Goal: Information Seeking & Learning: Learn about a topic

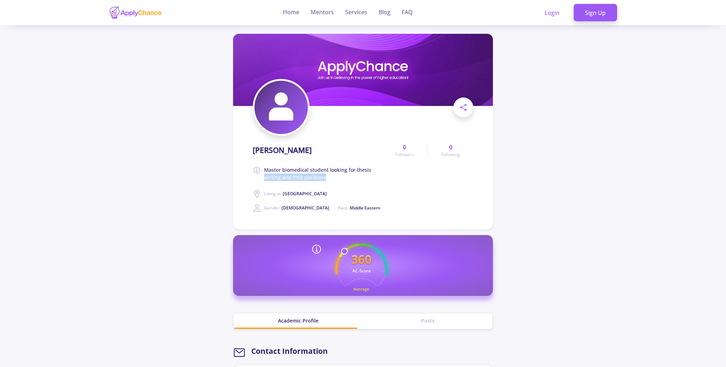
drag, startPoint x: 264, startPoint y: 179, endPoint x: 347, endPoint y: 183, distance: 83.7
click at [333, 185] on div "[PERSON_NAME] Master biomedical student looking for thesis writing and PhD posi…" at bounding box center [317, 176] width 129 height 72
click at [374, 170] on span "Master biomedical student looking for thesis writing and PhD positions" at bounding box center [322, 173] width 117 height 15
drag, startPoint x: 265, startPoint y: 171, endPoint x: 282, endPoint y: 176, distance: 17.0
click at [282, 176] on span "Master biomedical student looking for thesis writing and PhD positions" at bounding box center [322, 173] width 117 height 15
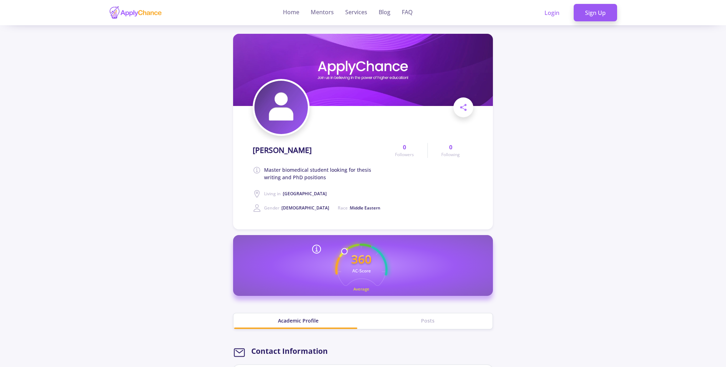
click at [305, 182] on div "[PERSON_NAME] Master biomedical student looking for thesis writing and PhD posi…" at bounding box center [317, 176] width 129 height 72
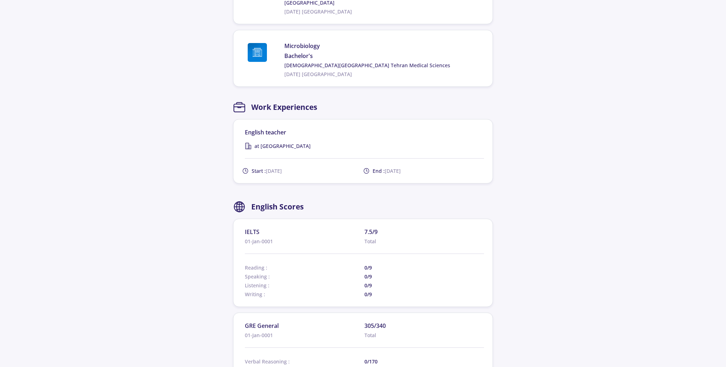
scroll to position [513, 0]
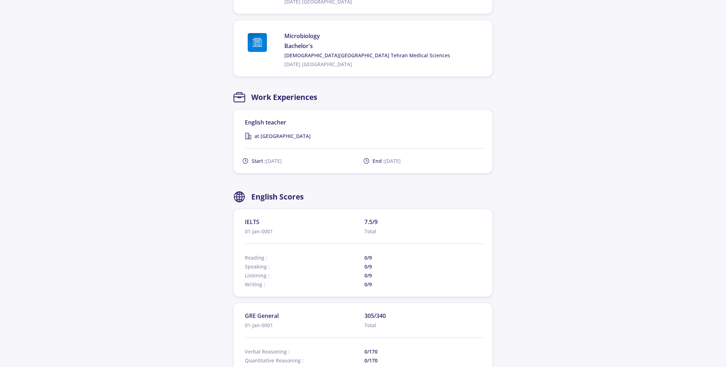
drag, startPoint x: 297, startPoint y: 138, endPoint x: 358, endPoint y: 155, distance: 63.7
click at [379, 162] on span "End : [DATE]" at bounding box center [387, 160] width 28 height 7
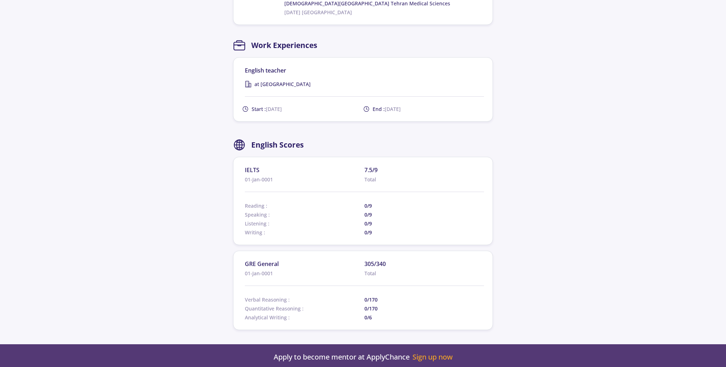
scroll to position [683, 0]
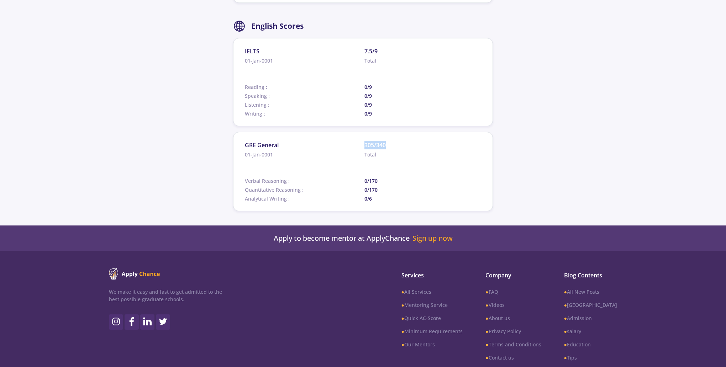
drag, startPoint x: 391, startPoint y: 145, endPoint x: 366, endPoint y: 146, distance: 25.3
click at [366, 146] on span "305/340" at bounding box center [425, 145] width 120 height 9
click at [423, 157] on span "Total" at bounding box center [425, 154] width 120 height 7
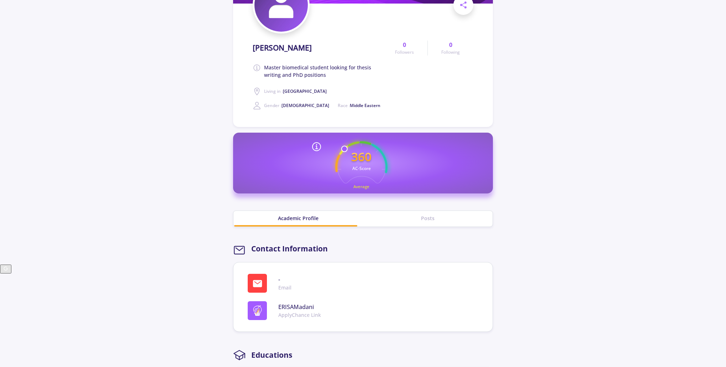
scroll to position [0, 0]
